Goal: Information Seeking & Learning: Compare options

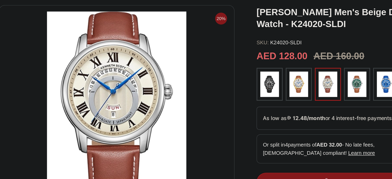
scroll to position [23, 0]
